Goal: Information Seeking & Learning: Learn about a topic

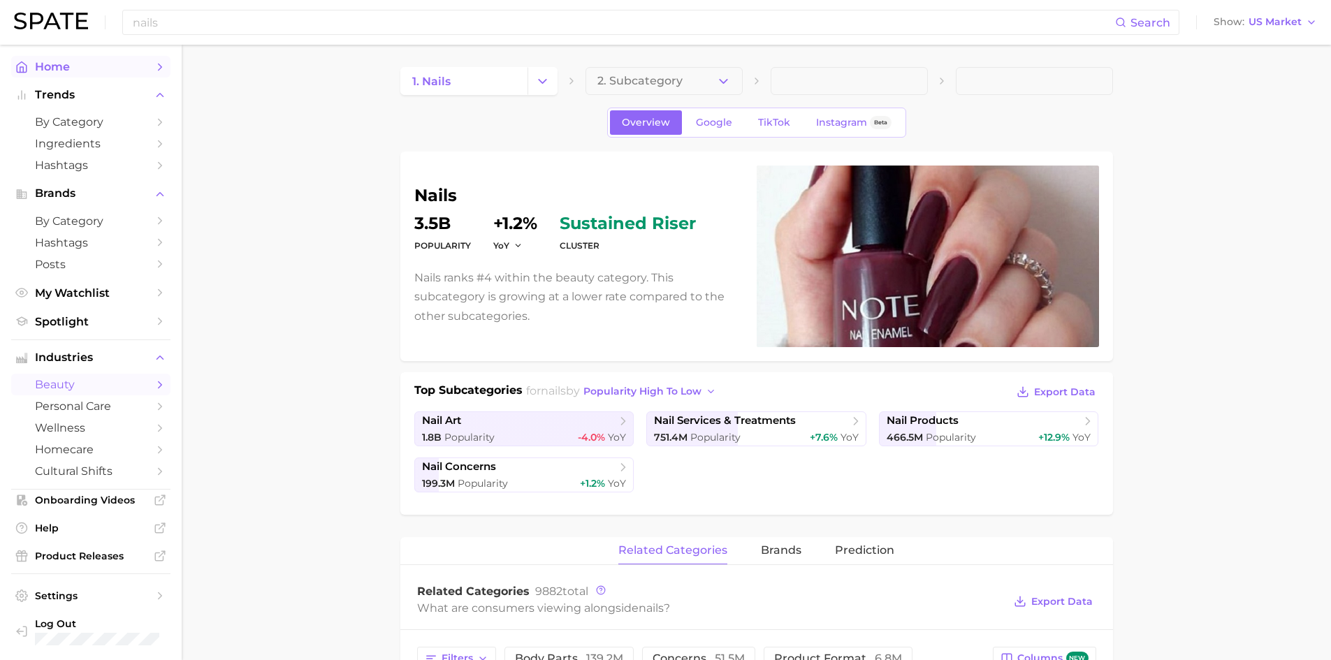
click at [54, 66] on span "Home" at bounding box center [91, 66] width 112 height 13
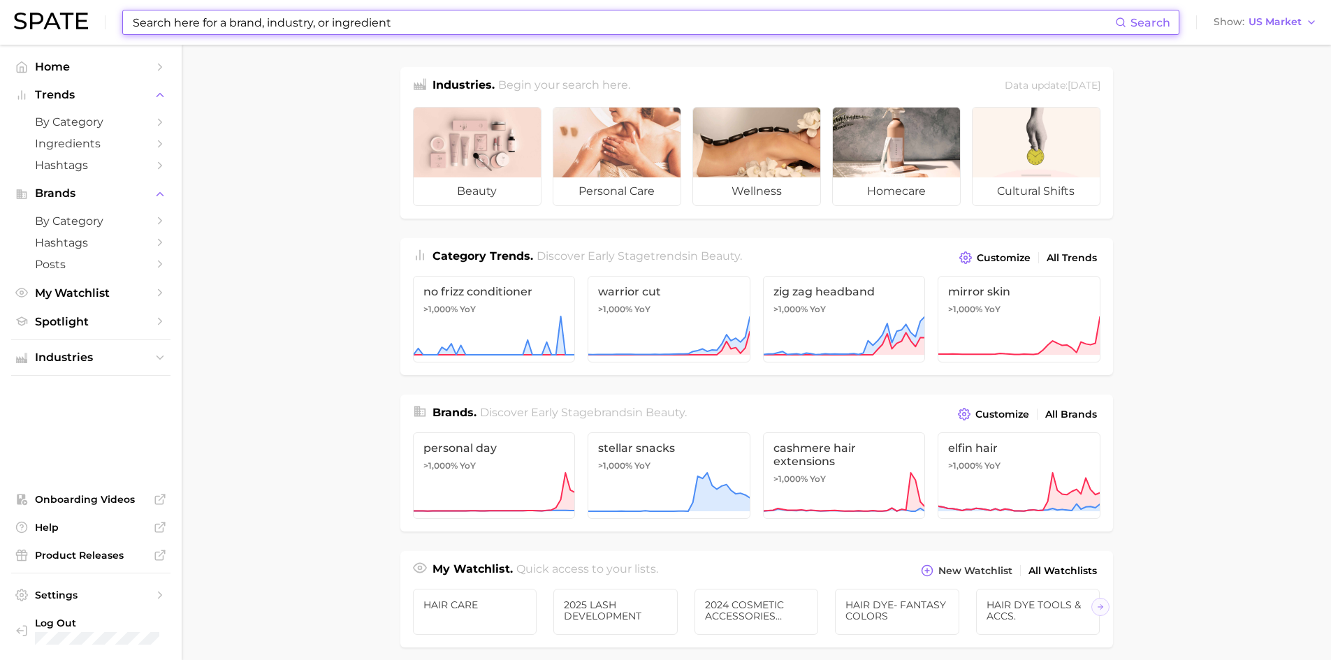
click at [227, 11] on input at bounding box center [623, 22] width 984 height 24
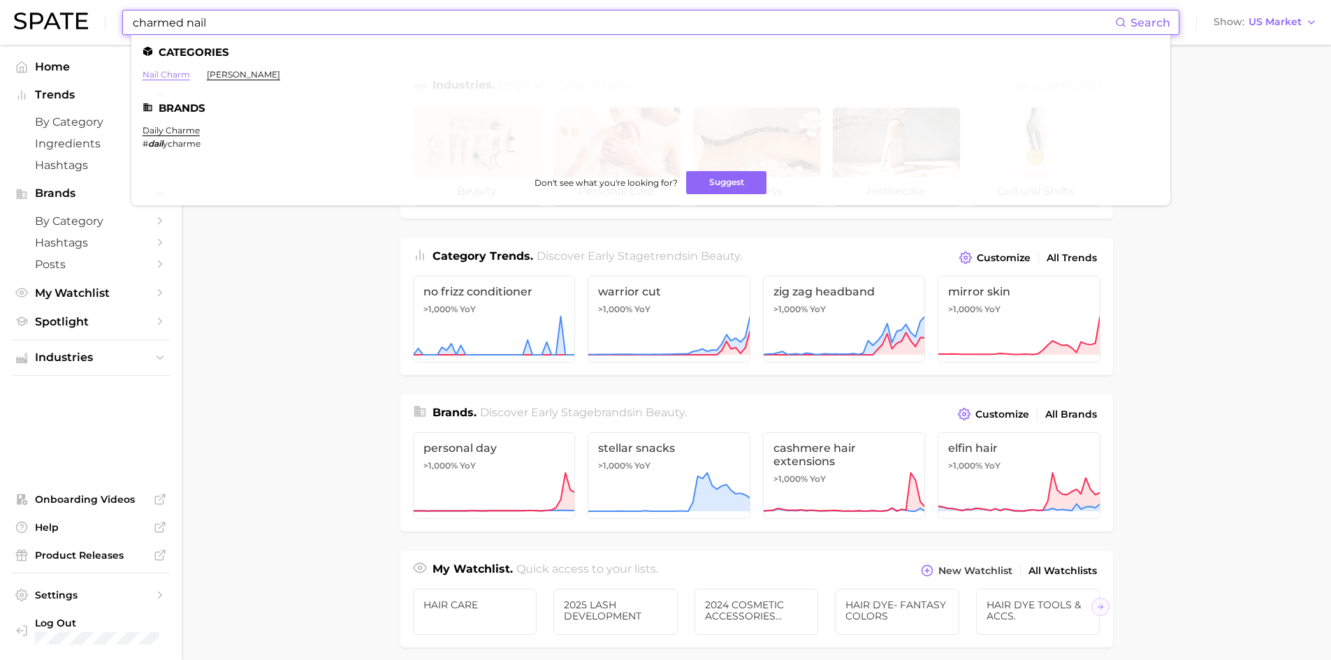
type input "charmed nail"
click at [151, 72] on link "nail charm" at bounding box center [167, 74] width 48 height 10
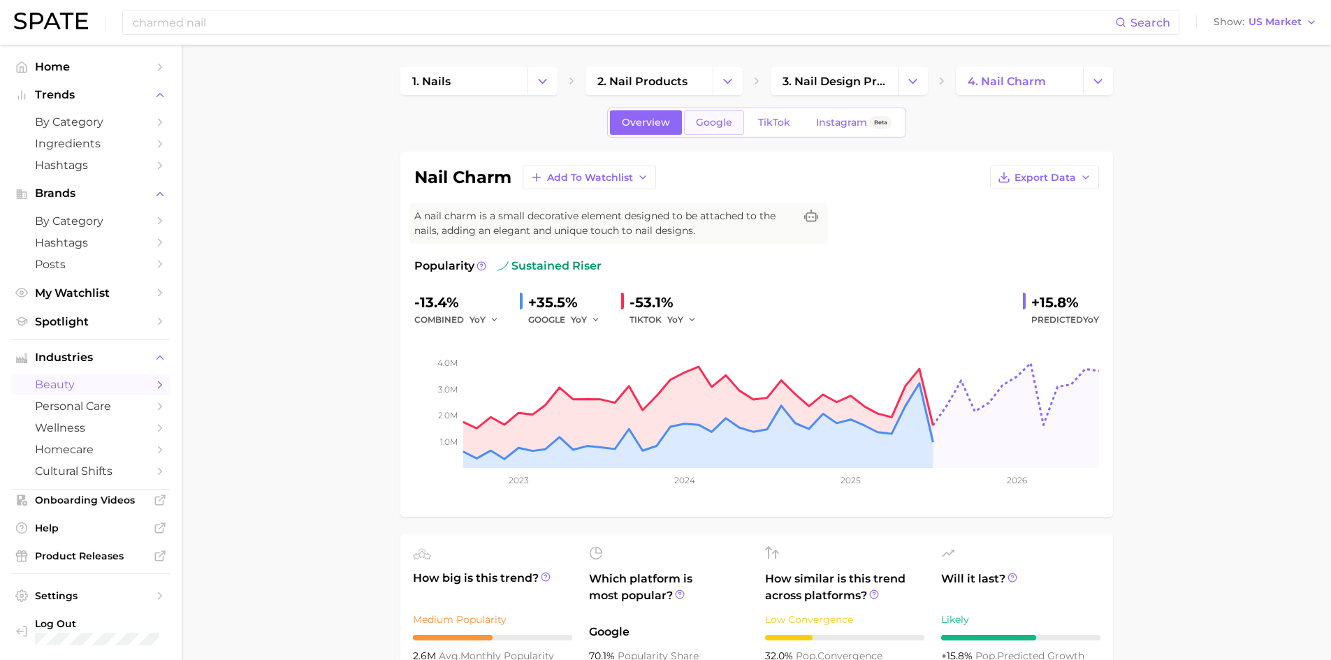
click at [706, 122] on span "Google" at bounding box center [714, 123] width 36 height 12
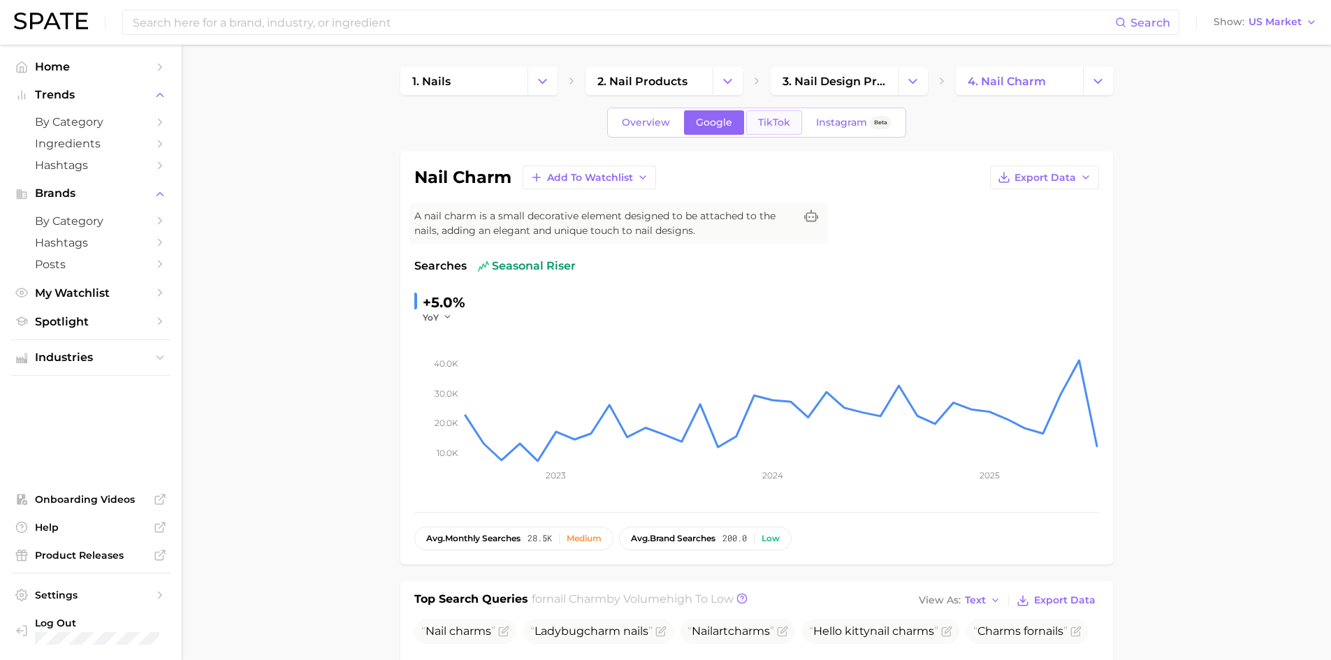
click at [765, 126] on span "TikTok" at bounding box center [774, 123] width 32 height 12
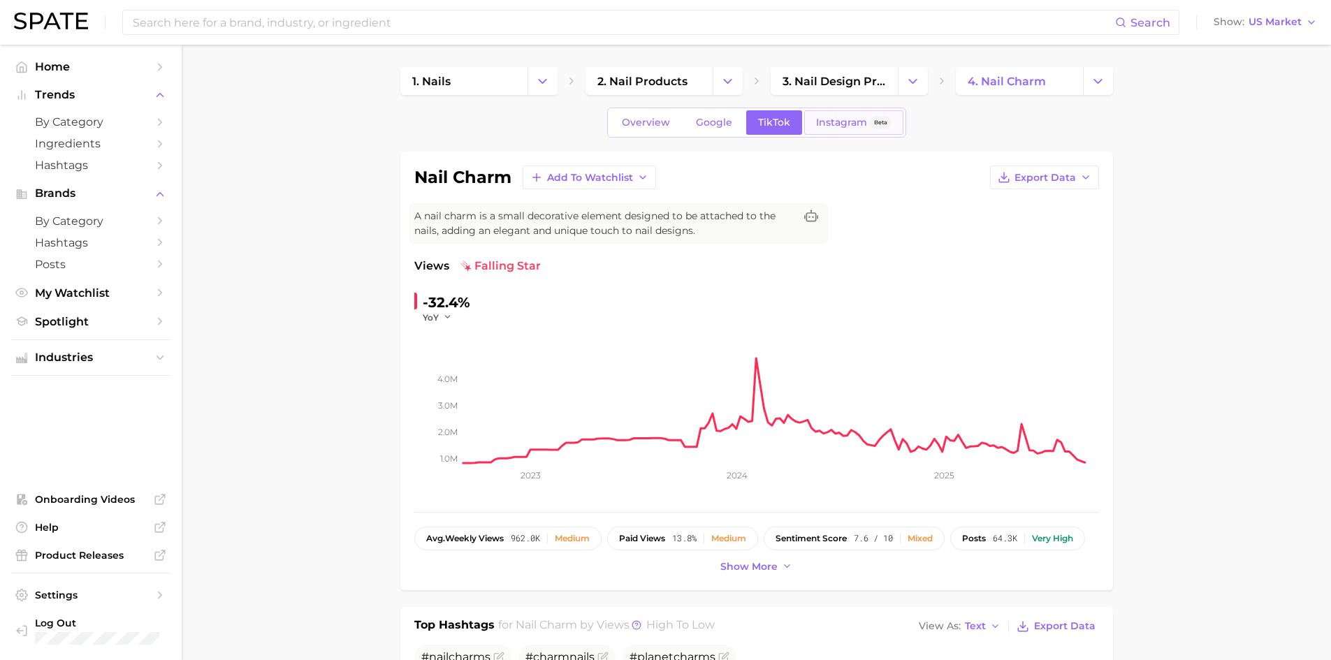
click at [827, 118] on span "Instagram" at bounding box center [841, 123] width 51 height 12
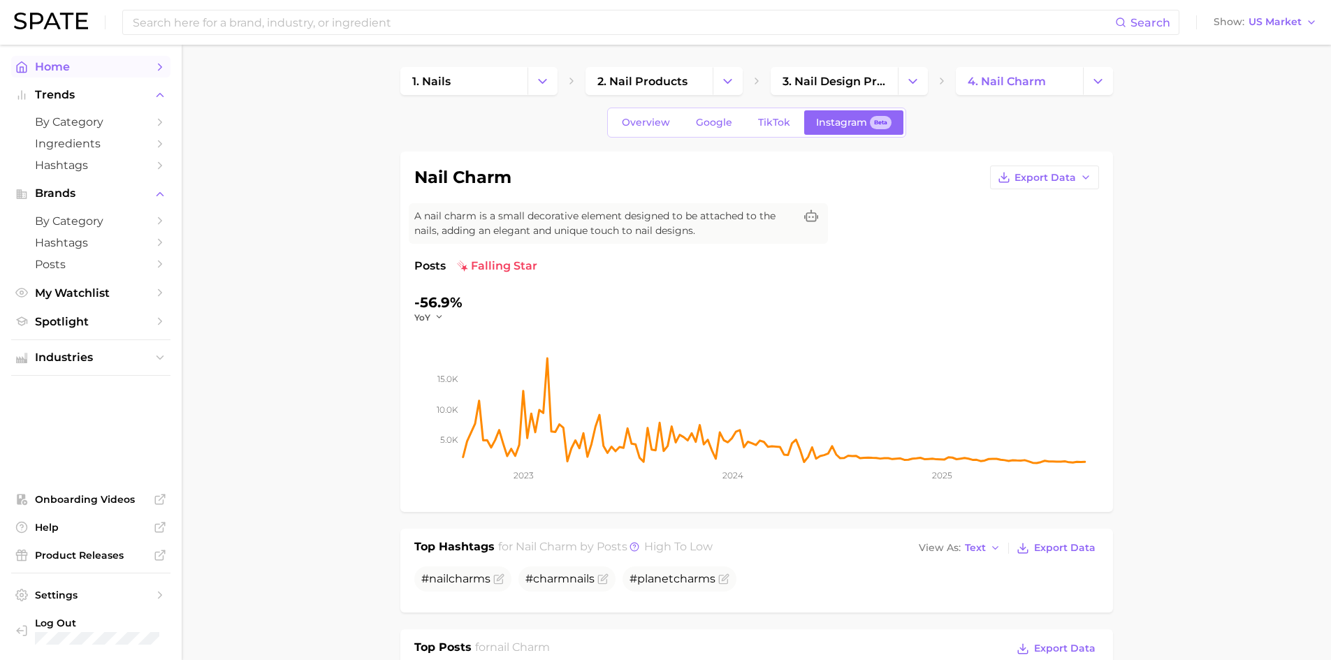
click at [56, 61] on span "Home" at bounding box center [91, 66] width 112 height 13
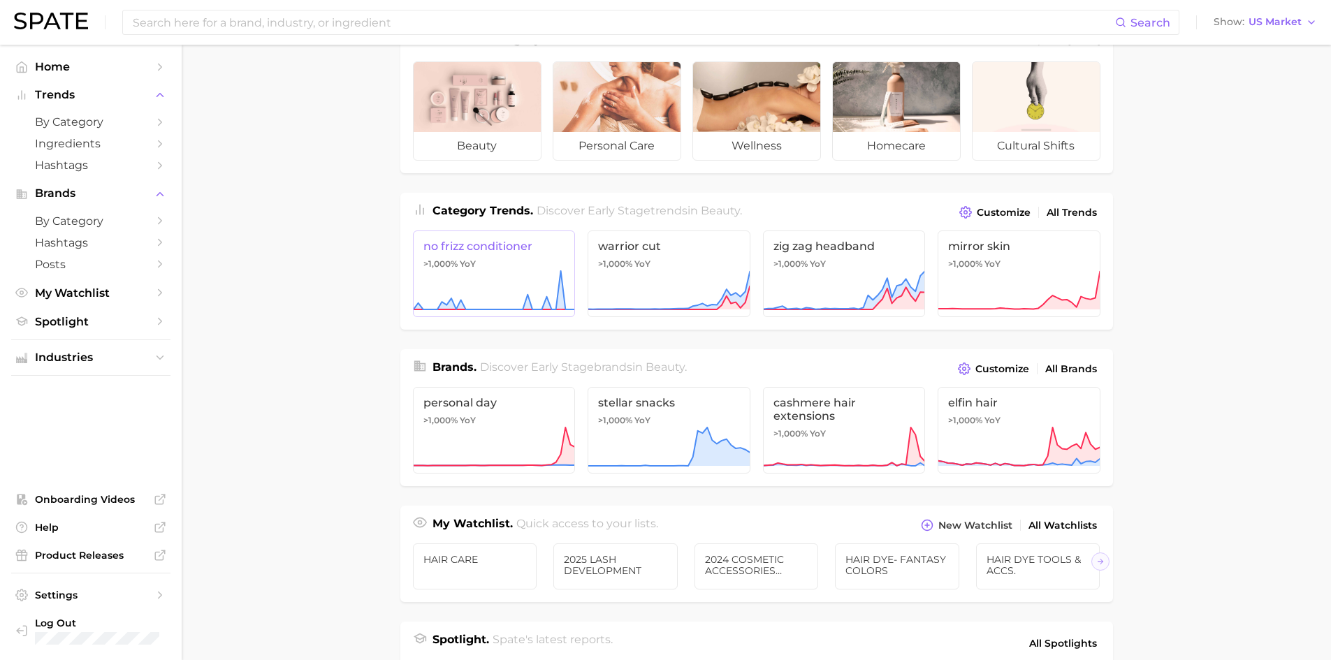
scroll to position [70, 0]
